Goal: Task Accomplishment & Management: Use online tool/utility

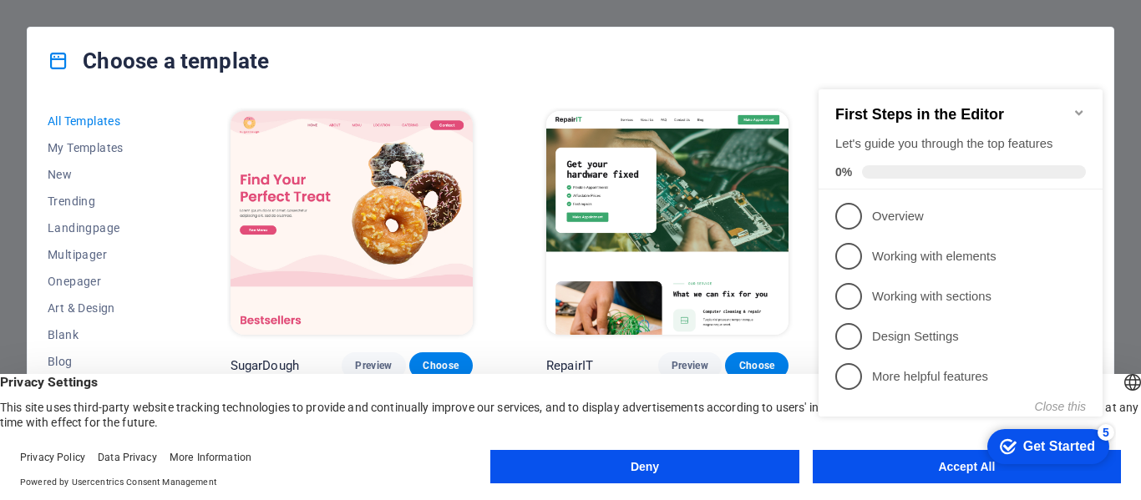
click at [1081, 110] on icon "Minimize checklist" at bounding box center [1079, 112] width 8 height 5
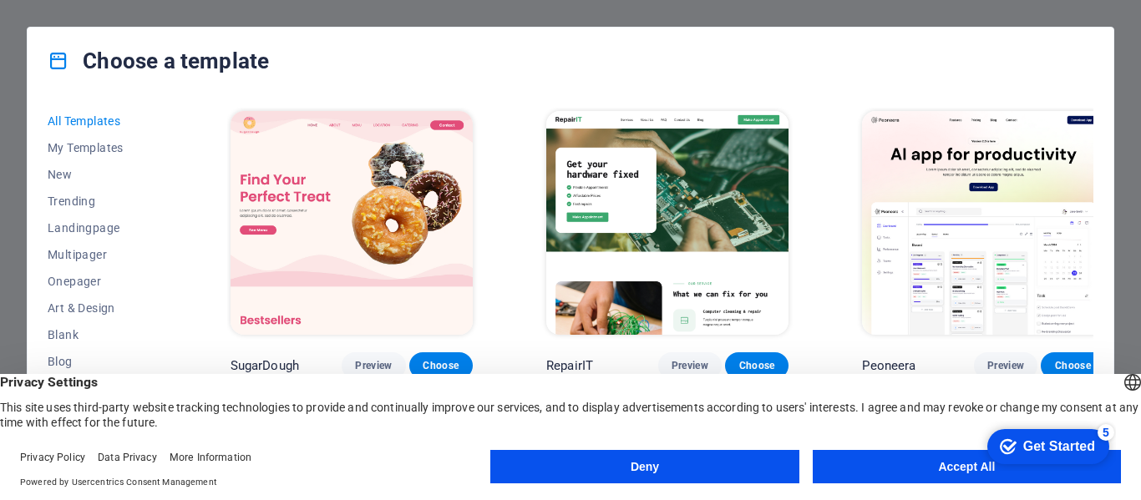
click at [883, 459] on button "Accept All" at bounding box center [967, 466] width 308 height 33
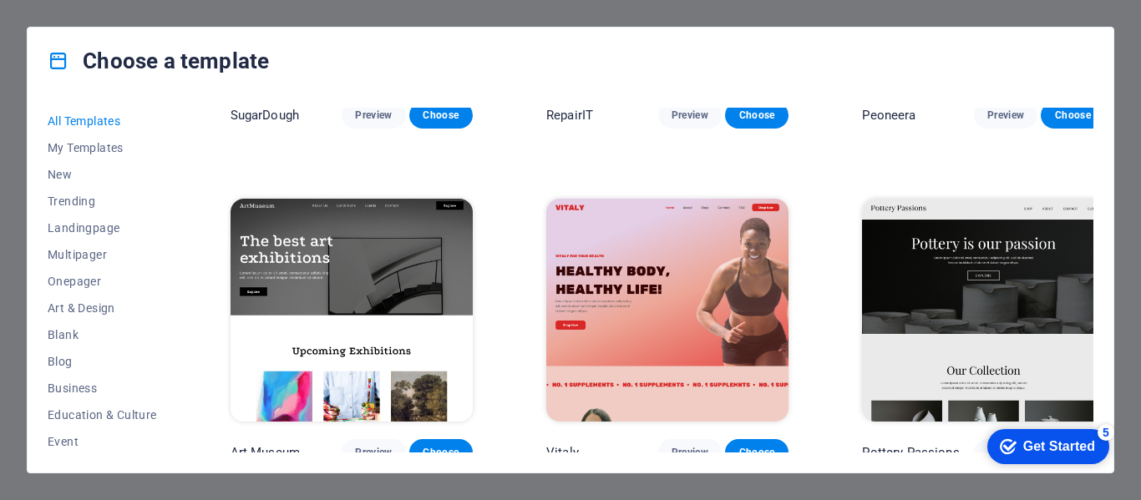
scroll to position [350, 0]
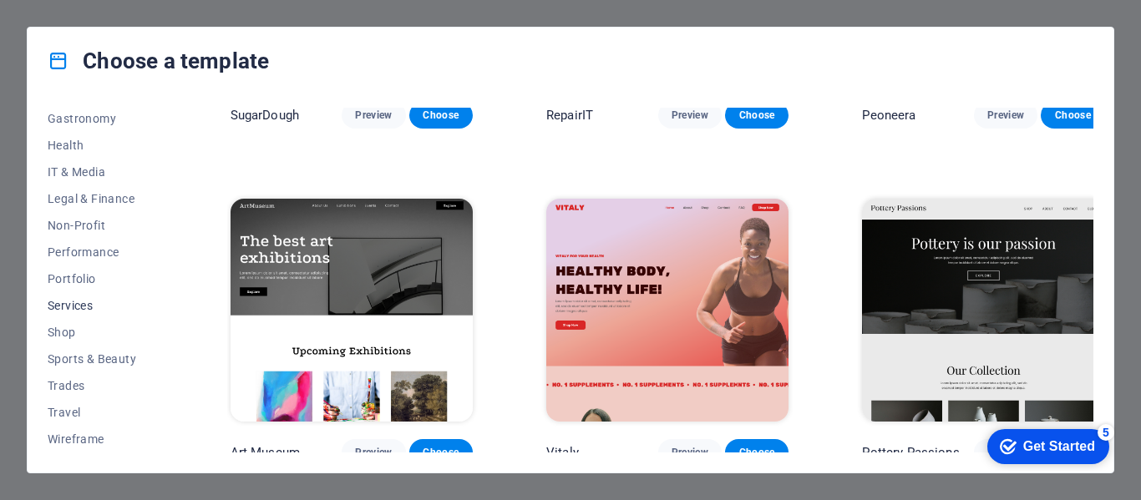
click at [99, 307] on span "Services" at bounding box center [102, 305] width 109 height 13
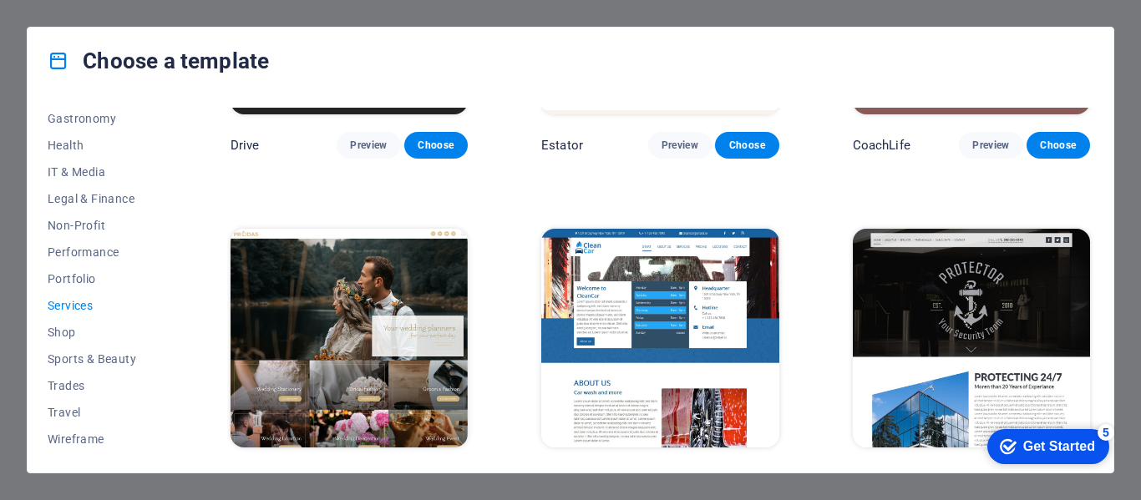
scroll to position [919, 0]
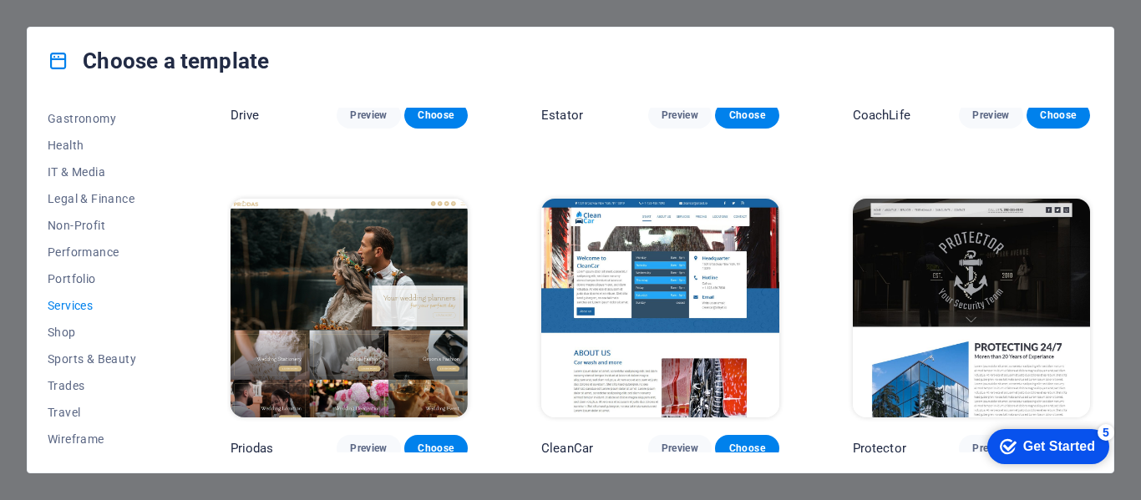
click at [998, 256] on img at bounding box center [971, 308] width 237 height 219
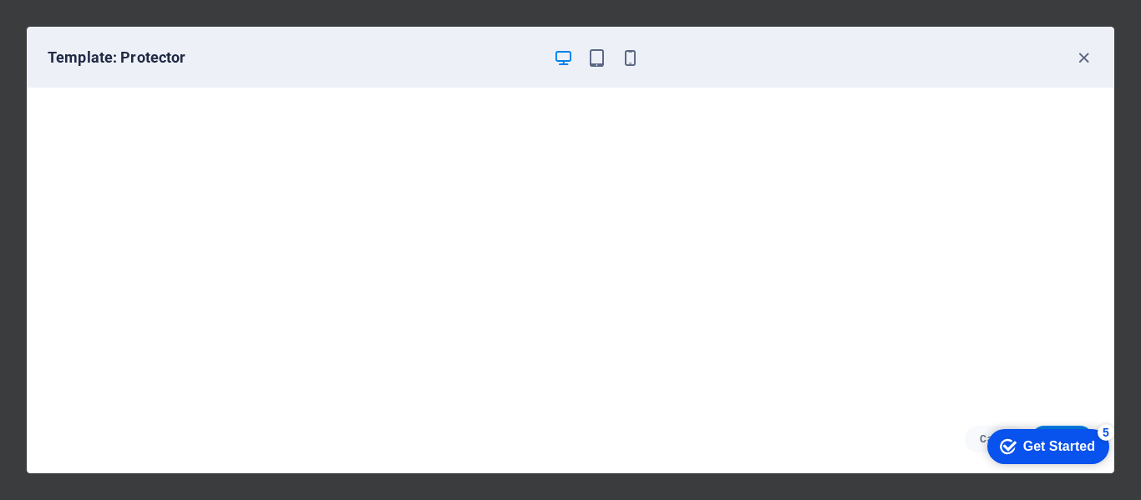
click at [1043, 446] on div "Get Started" at bounding box center [1059, 446] width 72 height 15
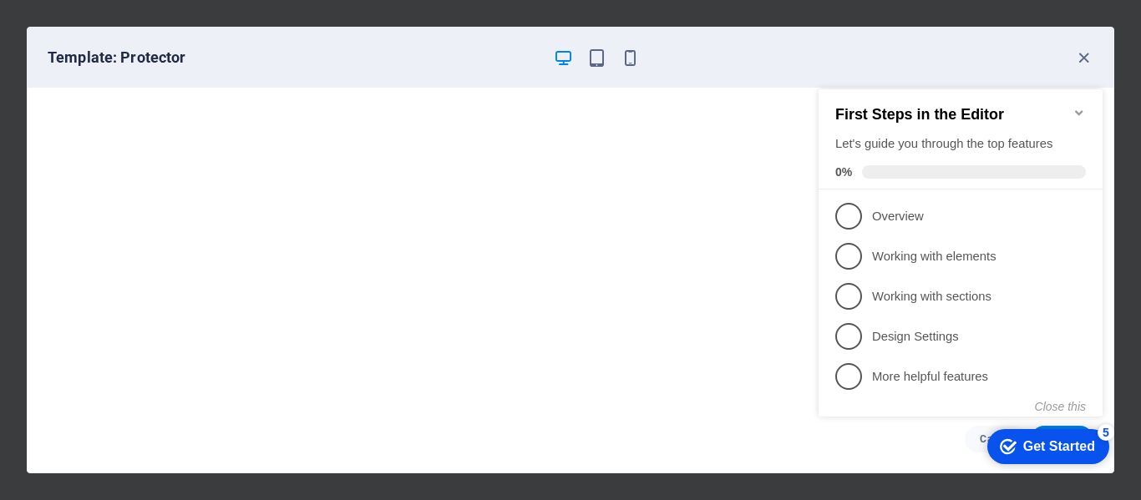
click at [1081, 106] on icon "Minimize checklist" at bounding box center [1079, 112] width 13 height 13
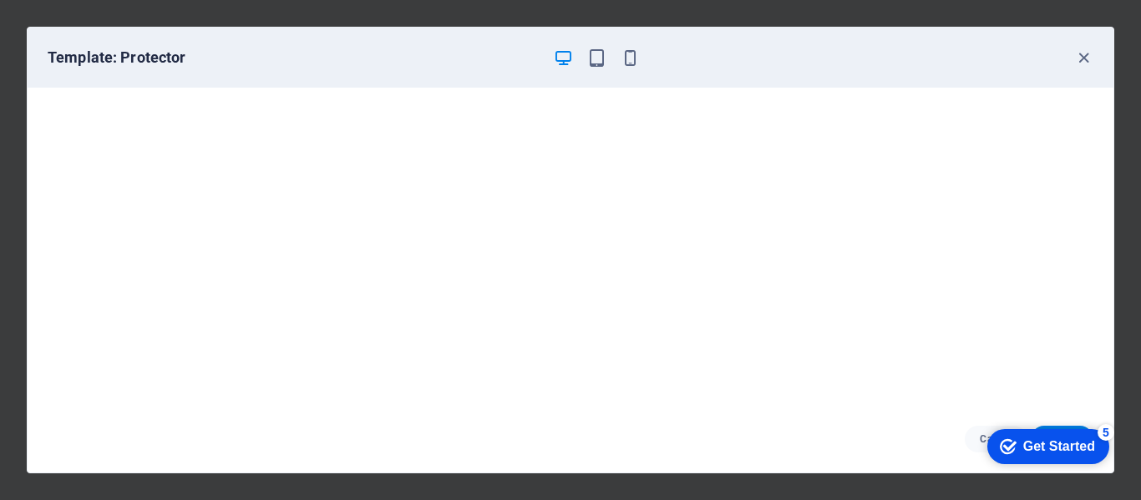
scroll to position [4, 0]
click at [596, 68] on div "Template: Protector" at bounding box center [571, 58] width 1086 height 60
click at [597, 60] on icon "button" at bounding box center [596, 57] width 19 height 19
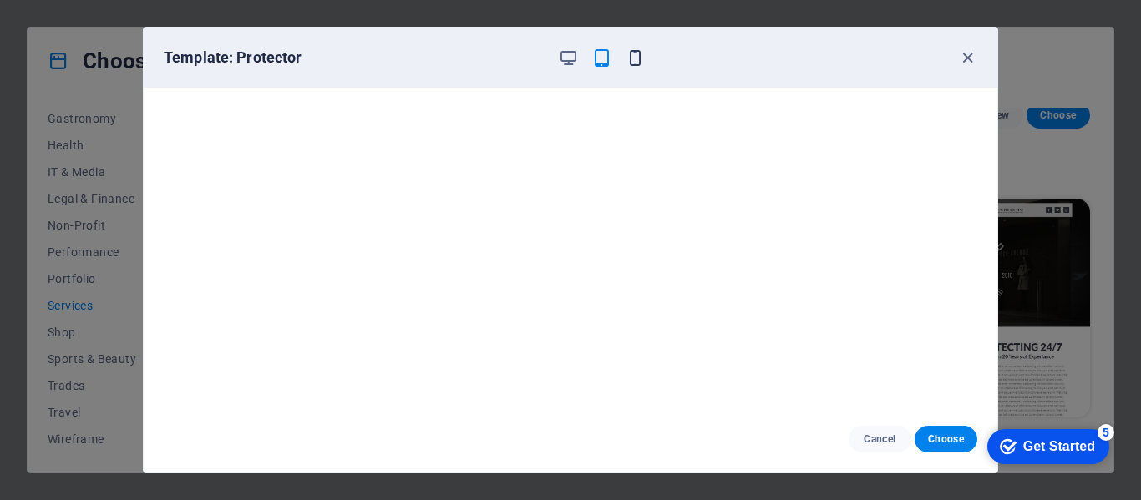
click at [639, 62] on icon "button" at bounding box center [635, 57] width 19 height 19
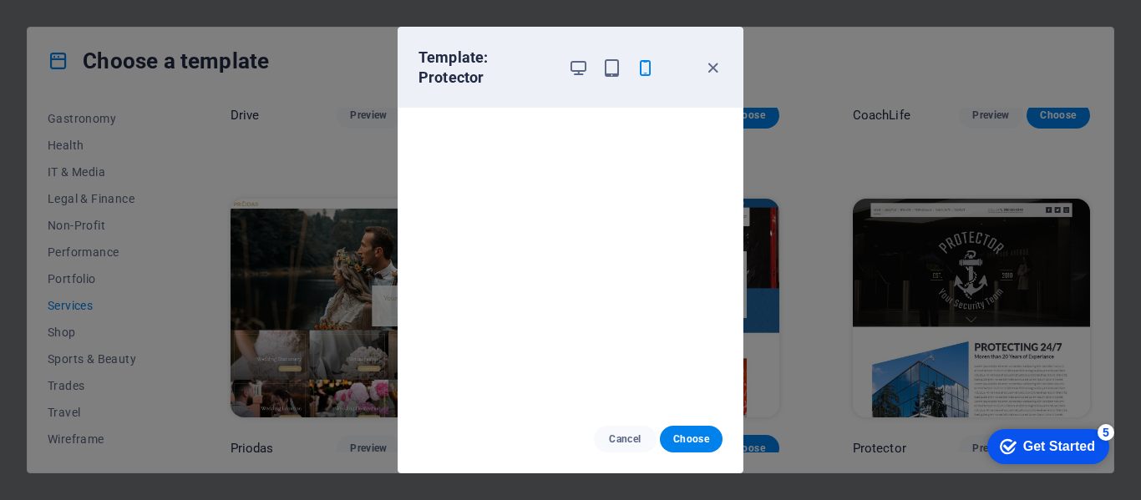
scroll to position [0, 0]
click at [580, 65] on icon "button" at bounding box center [578, 67] width 19 height 19
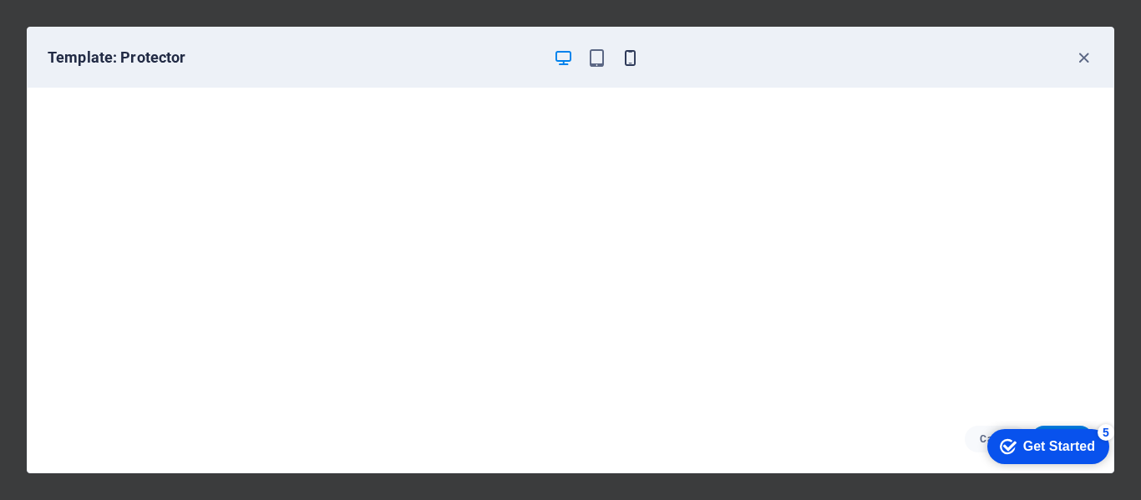
click at [631, 53] on icon "button" at bounding box center [630, 57] width 19 height 19
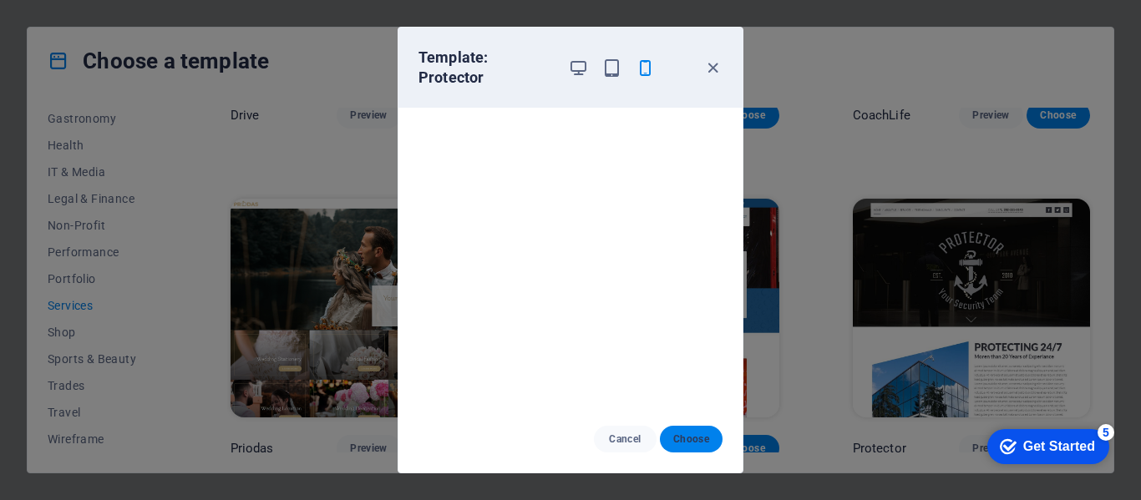
click at [710, 444] on button "Choose" at bounding box center [691, 439] width 63 height 27
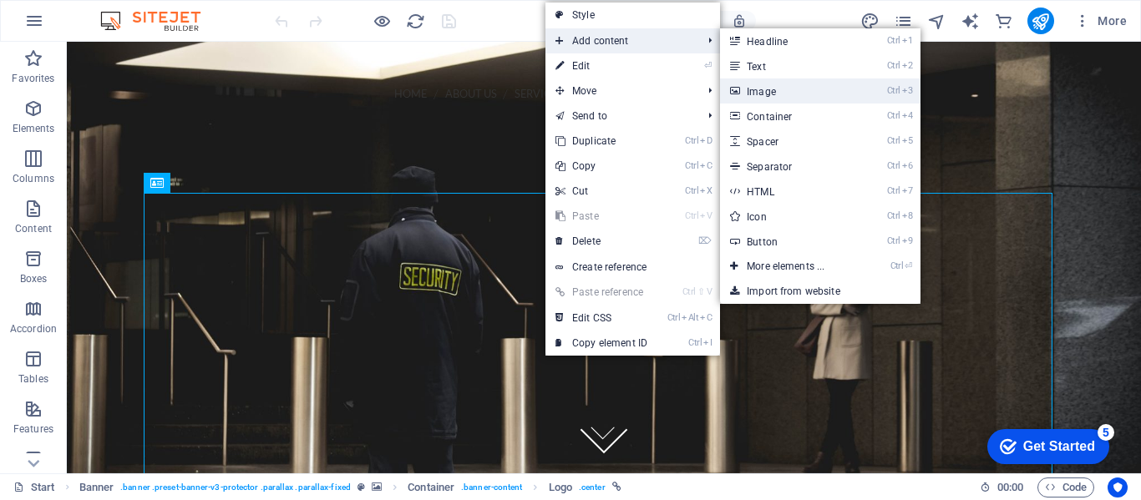
click at [785, 95] on link "Ctrl 3 Image" at bounding box center [789, 91] width 138 height 25
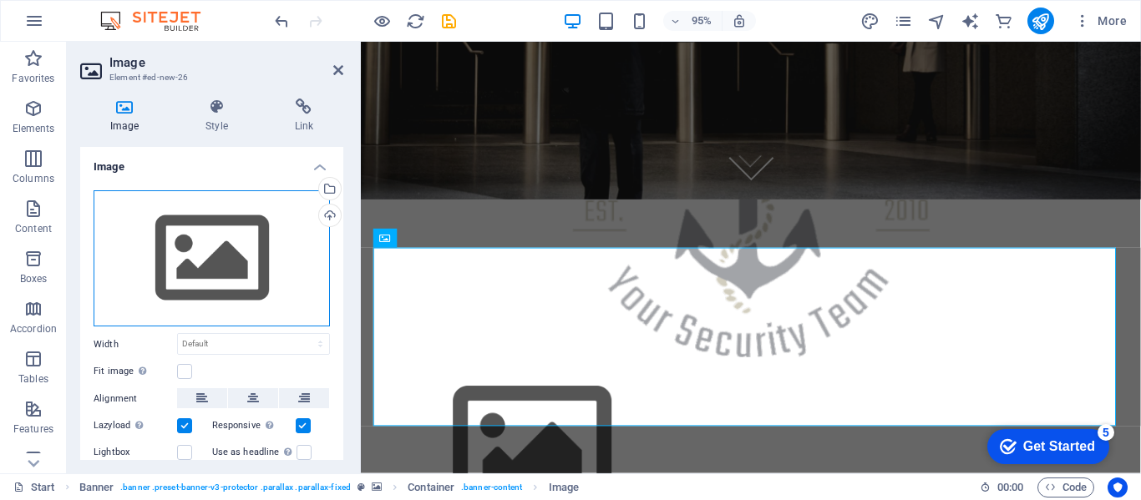
click at [170, 251] on div "Drag files here, click to choose files or select files from Files or our free s…" at bounding box center [212, 258] width 236 height 137
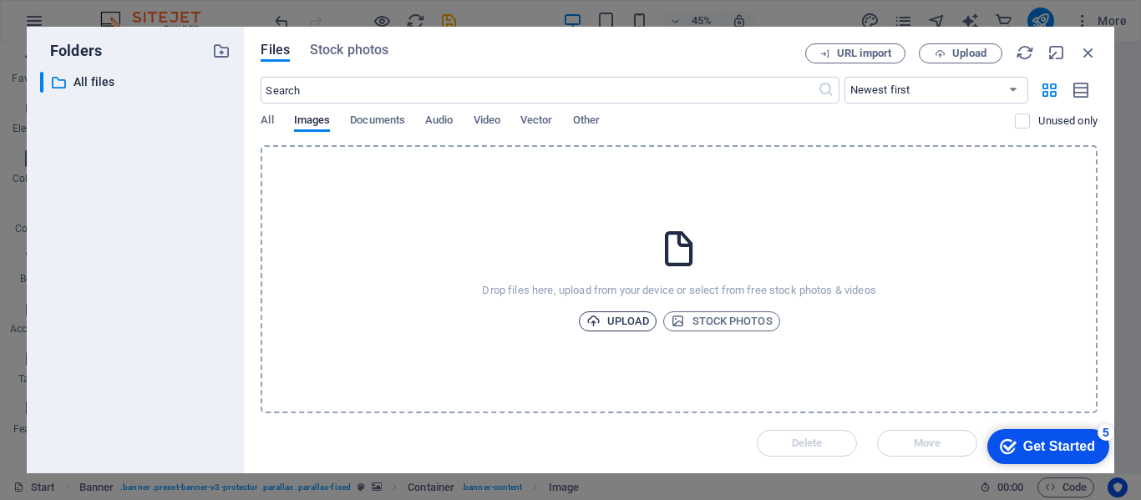
click at [642, 324] on span "Upload" at bounding box center [617, 322] width 63 height 20
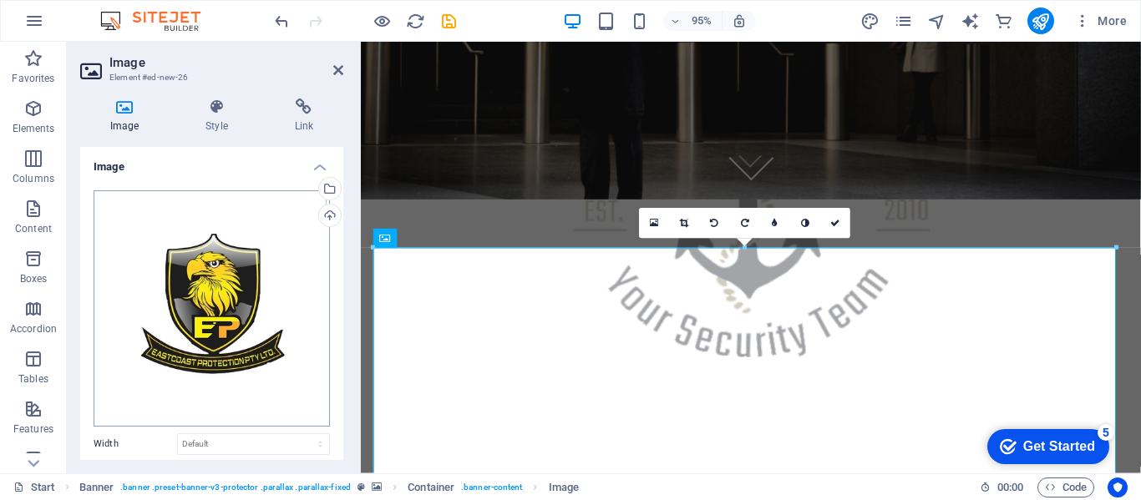
scroll to position [180, 0]
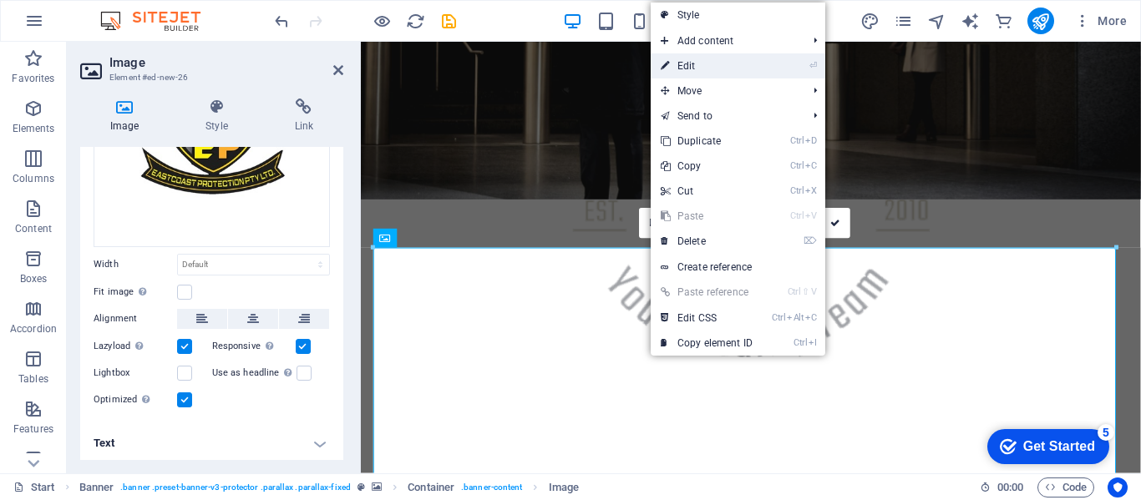
click at [713, 69] on link "⏎ Edit" at bounding box center [707, 65] width 112 height 25
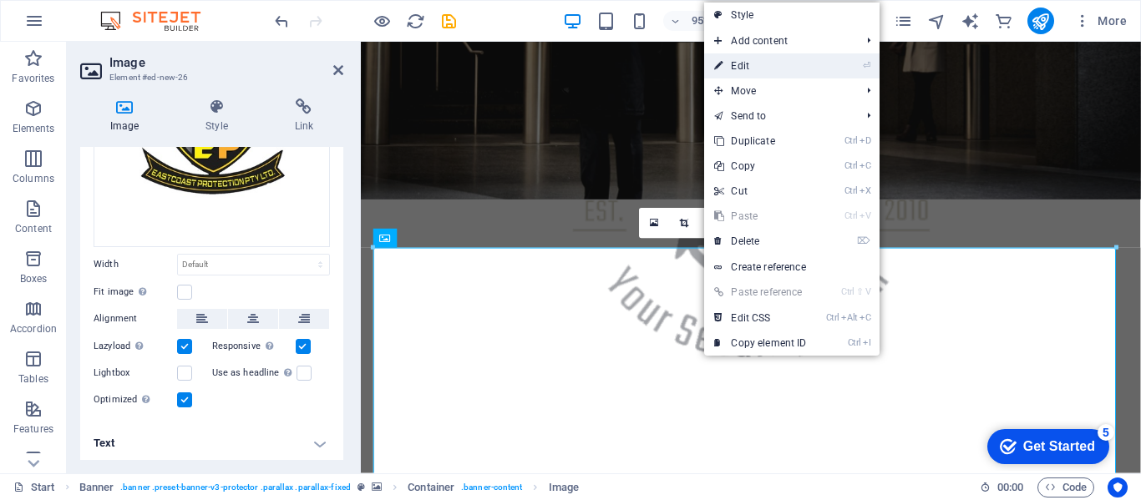
click at [850, 66] on li "⏎ Edit" at bounding box center [791, 65] width 175 height 25
click at [733, 69] on link "⏎ Edit" at bounding box center [760, 65] width 112 height 25
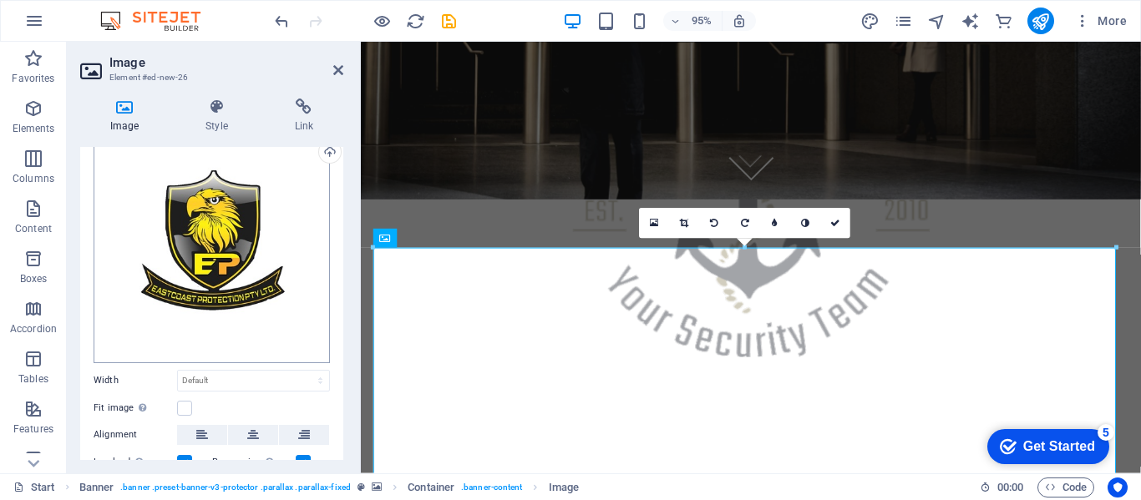
scroll to position [0, 0]
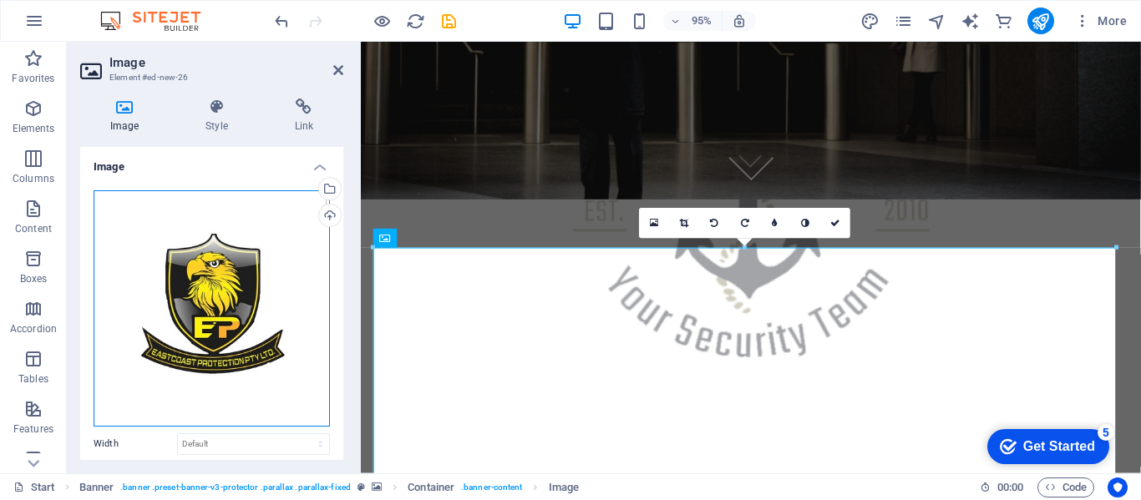
click at [221, 292] on div "Drag files here, click to choose files or select files from Files or our free s…" at bounding box center [212, 308] width 236 height 236
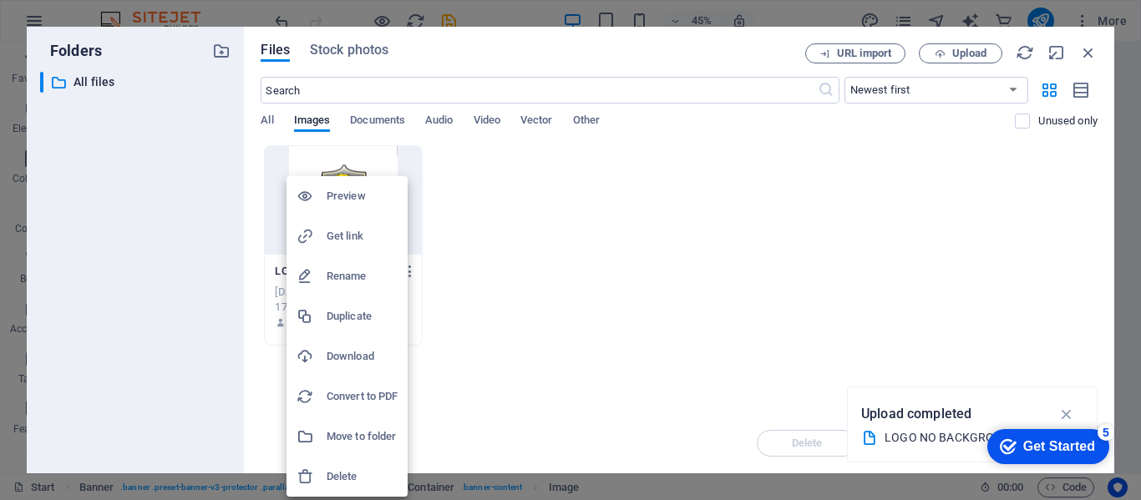
click at [620, 315] on div at bounding box center [570, 250] width 1141 height 500
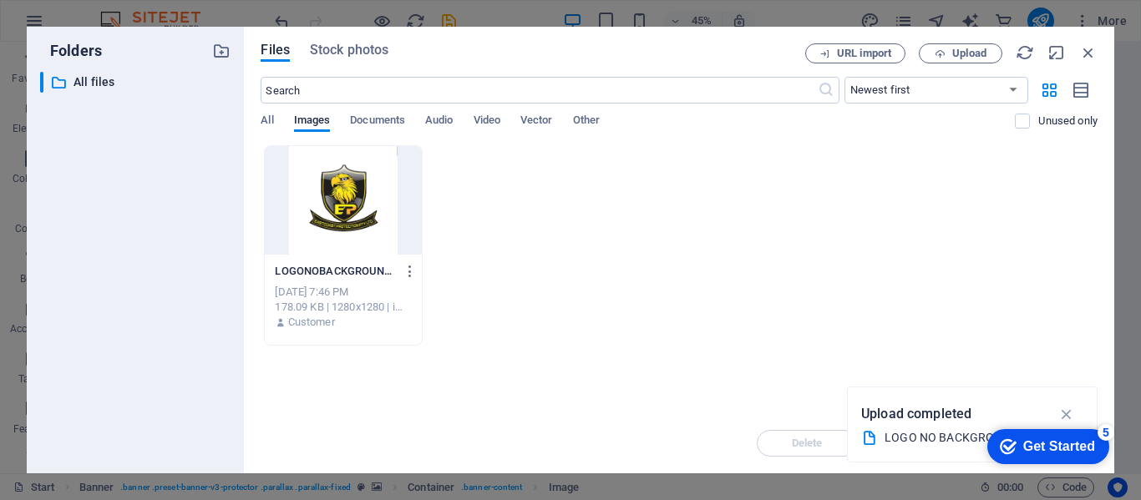
click at [1099, 53] on div "Files Stock photos URL import Upload ​ Newest first Oldest first Name (A-Z) Nam…" at bounding box center [679, 250] width 871 height 447
click at [1089, 41] on div "Files Stock photos URL import Upload ​ Newest first Oldest first Name (A-Z) Nam…" at bounding box center [679, 250] width 871 height 447
click at [1089, 57] on icon "button" at bounding box center [1088, 52] width 18 height 18
